Goal: Transaction & Acquisition: Purchase product/service

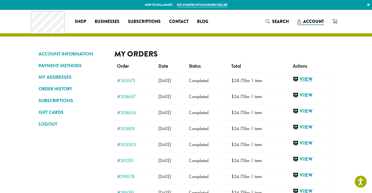
click at [310, 79] on link "View" at bounding box center [312, 79] width 38 height 7
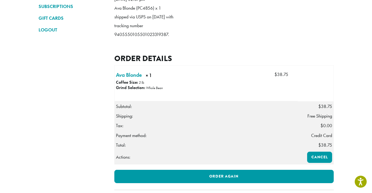
scroll to position [99, 0]
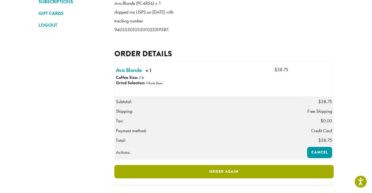
click at [217, 178] on link "Order again" at bounding box center [224, 171] width 220 height 13
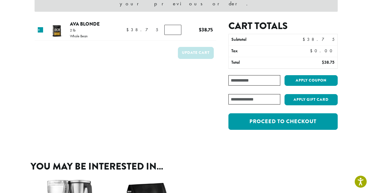
scroll to position [62, 0]
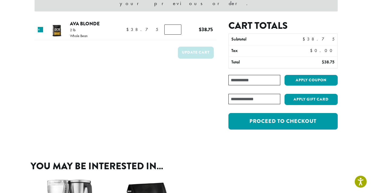
click at [242, 123] on div "Cart totals Subtotal $ 38.75 Tax $ 0.00 Total $ 38.75 Coupon: Apply coupon Have…" at bounding box center [283, 77] width 109 height 115
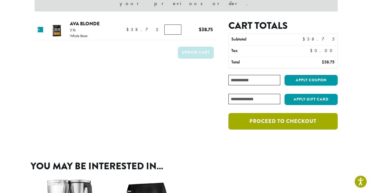
click at [246, 113] on link "Proceed to checkout" at bounding box center [283, 121] width 109 height 17
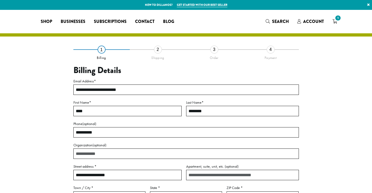
select select "**"
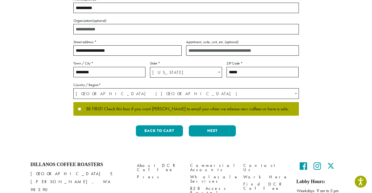
scroll to position [125, 0]
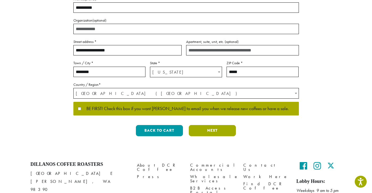
click at [205, 130] on button "Next" at bounding box center [212, 130] width 47 height 11
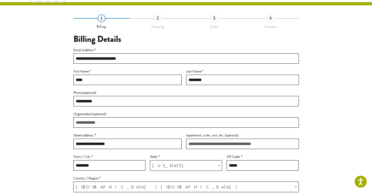
scroll to position [30, 0]
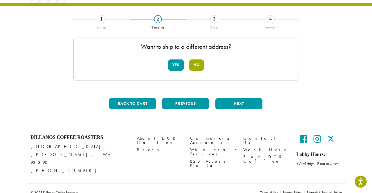
click at [196, 66] on button "No" at bounding box center [196, 64] width 15 height 11
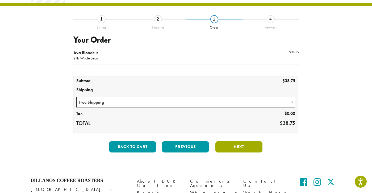
click at [237, 151] on button "Next" at bounding box center [239, 146] width 47 height 11
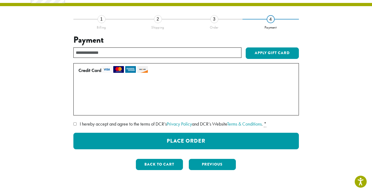
click at [131, 124] on span "I hereby accept and agree to the terms of DCR’s Privacy Policy and DCR’s Websit…" at bounding box center [171, 124] width 183 height 6
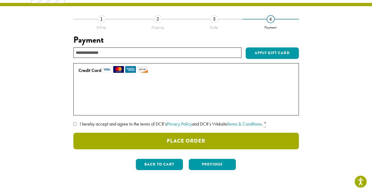
click at [150, 142] on button "Place Order" at bounding box center [186, 141] width 226 height 17
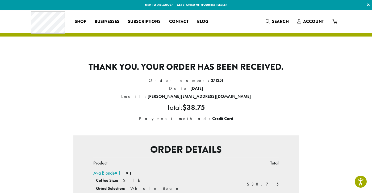
click at [27, 3] on p "New to Dillanos? Get started with our best seller ×" at bounding box center [186, 5] width 372 height 10
